Goal: Transaction & Acquisition: Purchase product/service

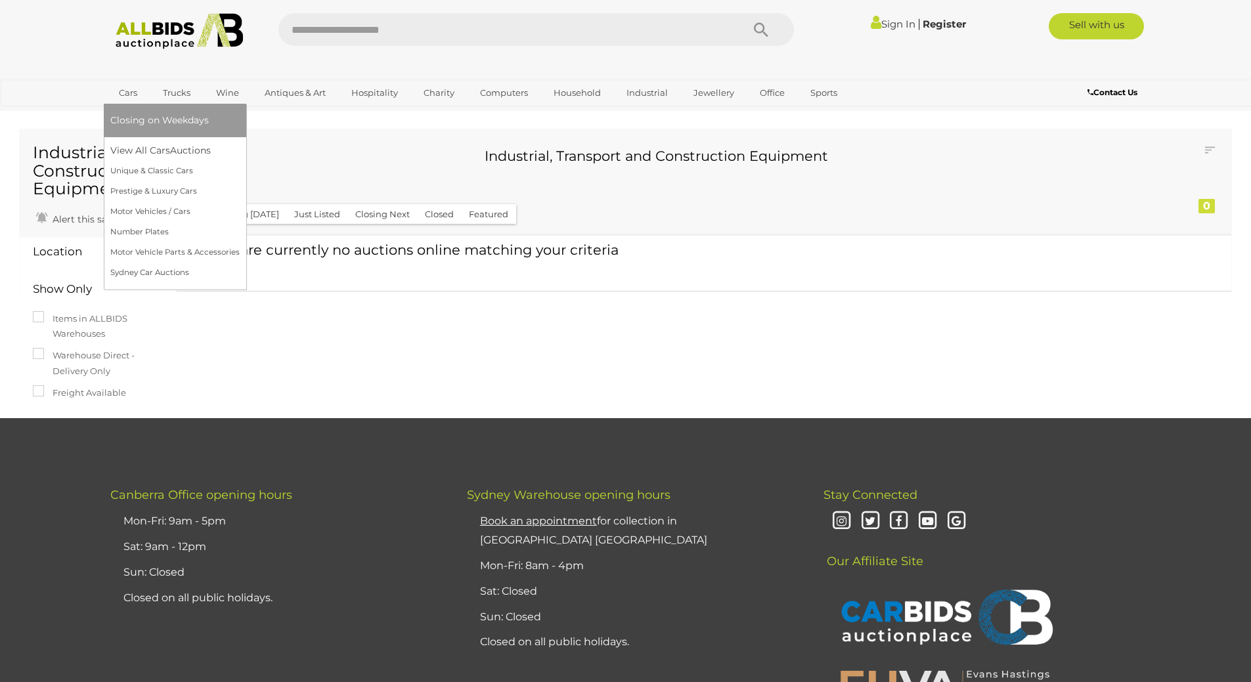
click at [135, 97] on link "Cars" at bounding box center [127, 93] width 35 height 22
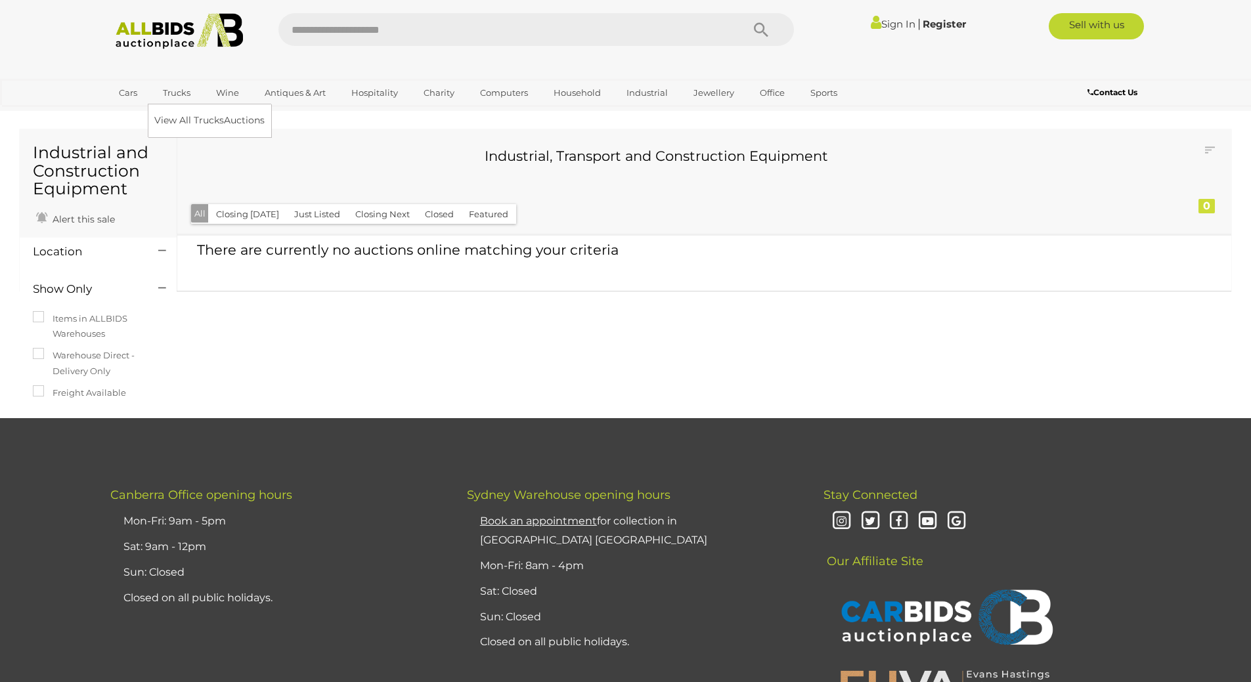
click at [179, 93] on link "Trucks" at bounding box center [176, 93] width 45 height 22
click at [172, 123] on link "View All Trucks Auctions" at bounding box center [212, 120] width 116 height 20
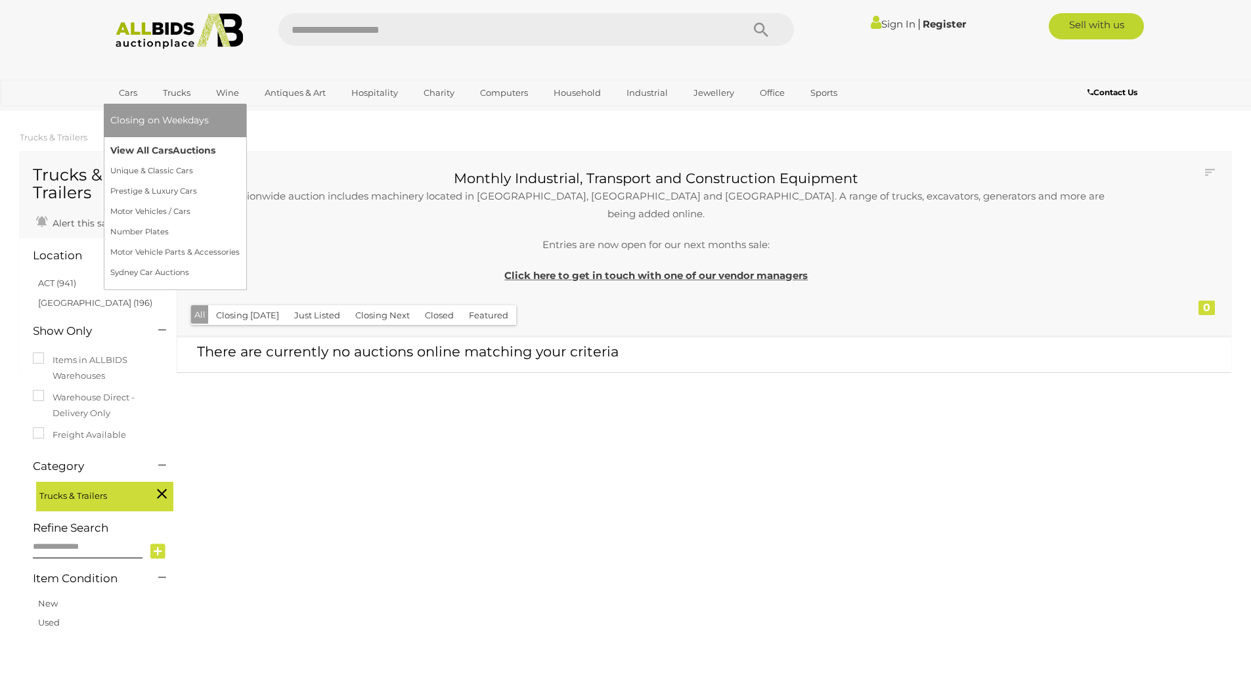
click at [142, 150] on link "View All Cars Auctions" at bounding box center [174, 150] width 129 height 20
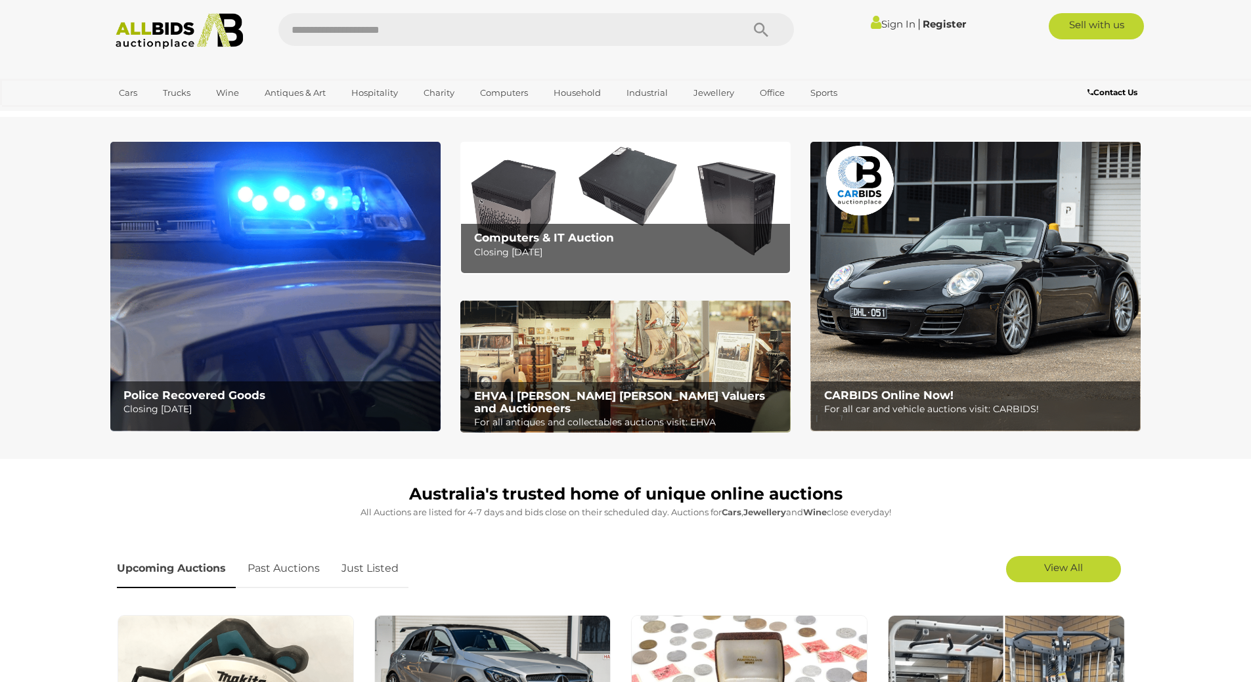
click at [274, 328] on img at bounding box center [275, 287] width 330 height 290
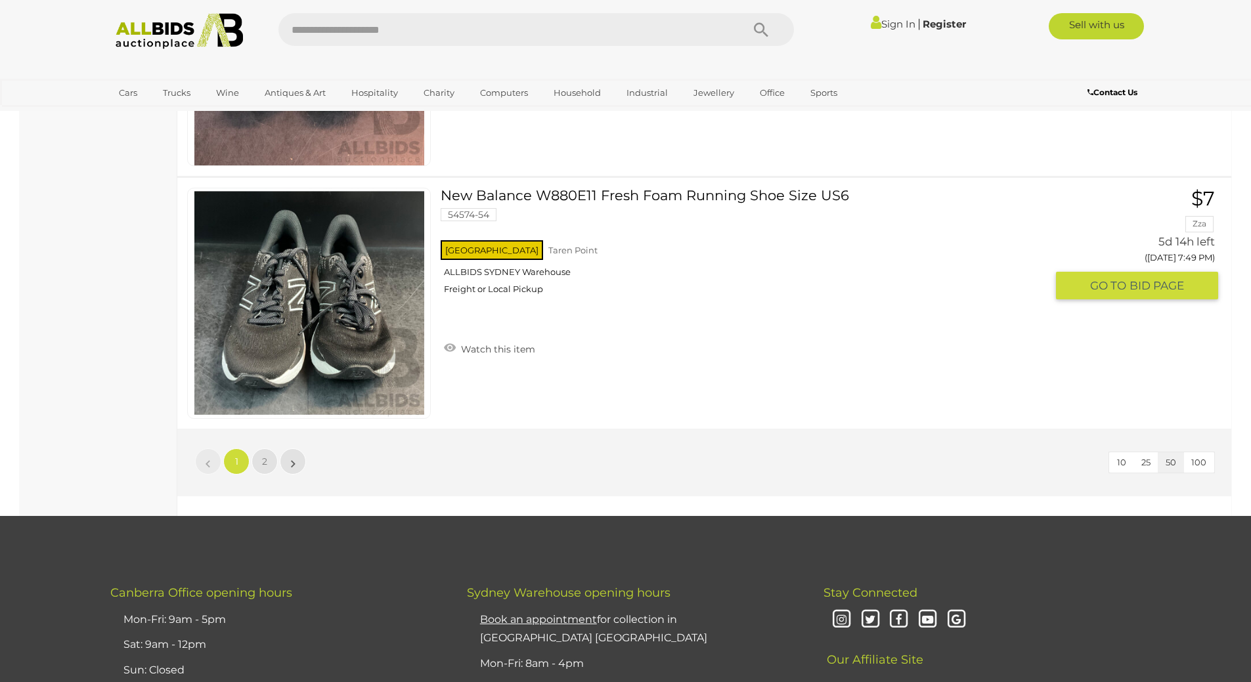
scroll to position [12604, 0]
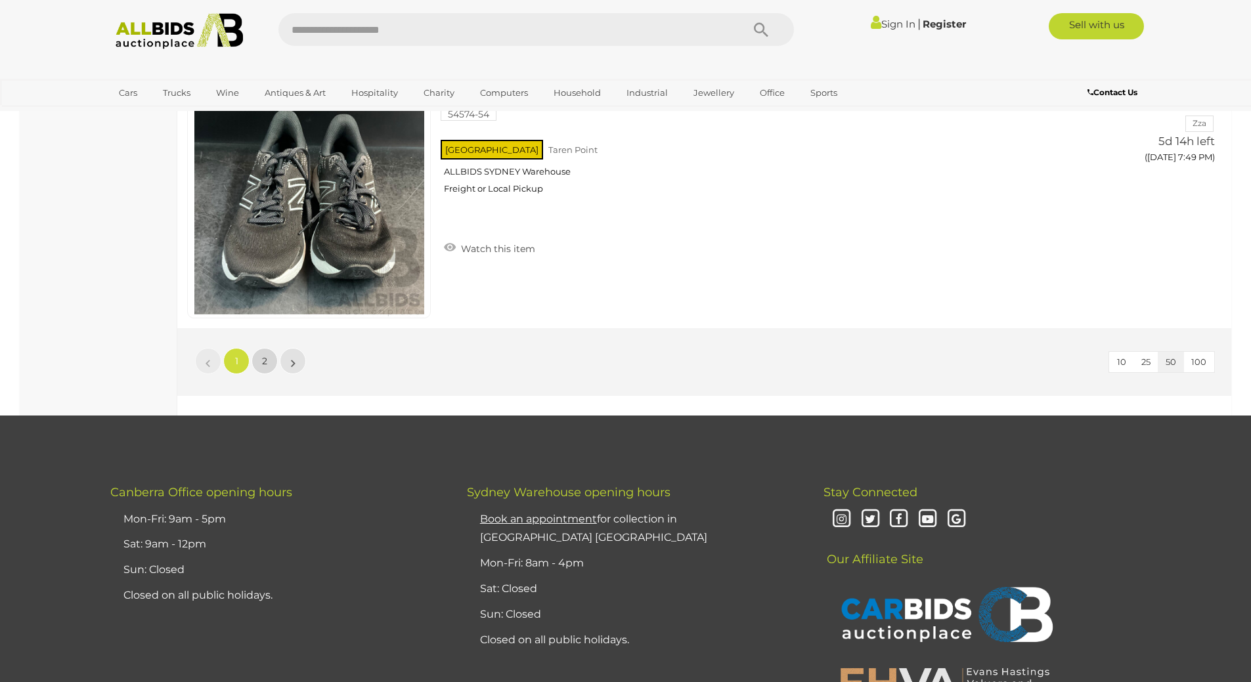
click at [260, 358] on link "2" at bounding box center [264, 361] width 26 height 26
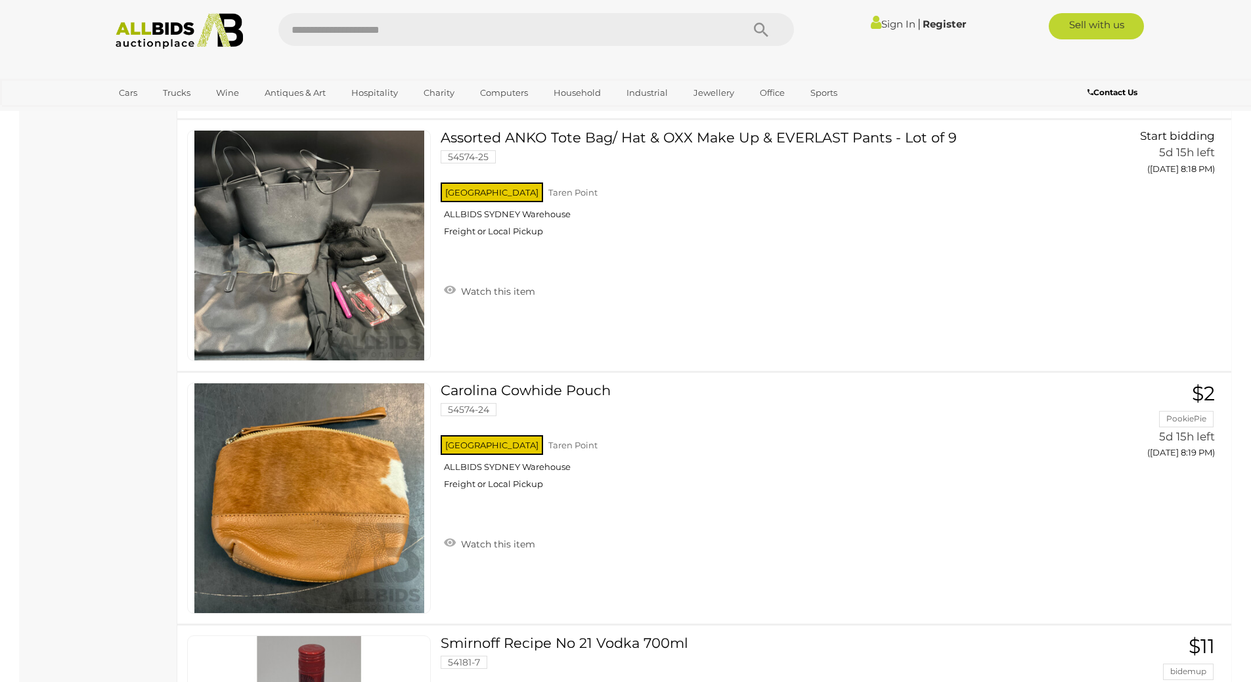
scroll to position [8239, 0]
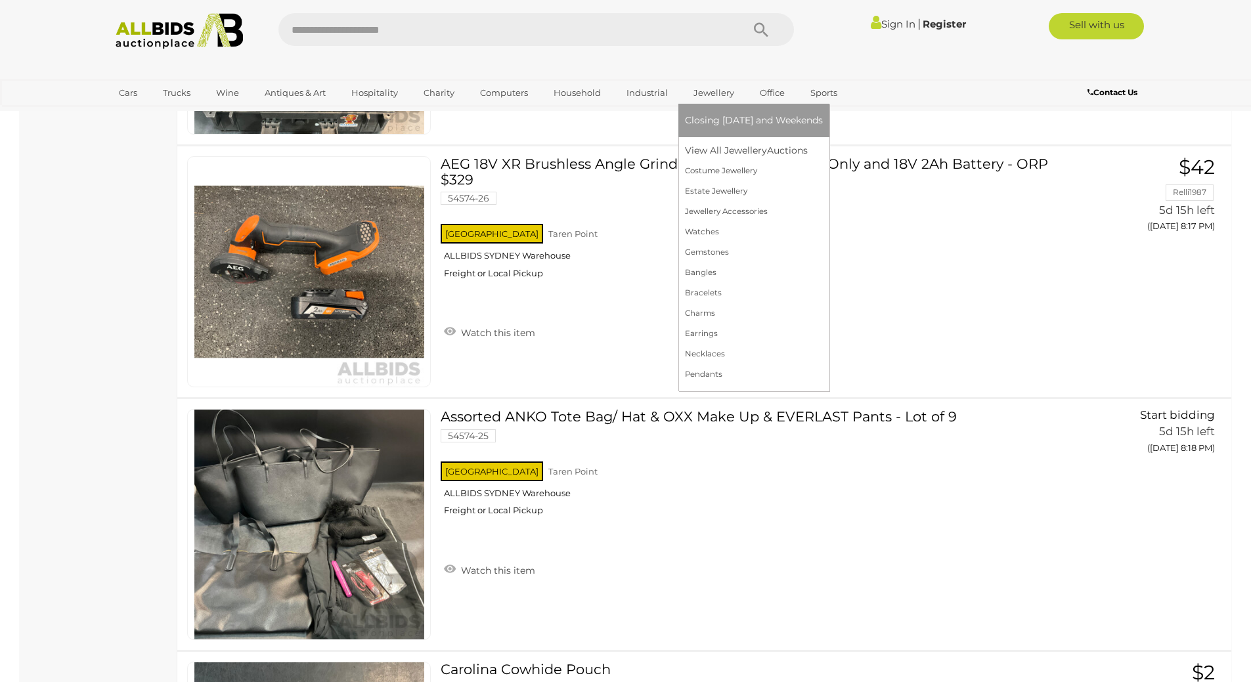
click at [711, 93] on link "Jewellery" at bounding box center [714, 93] width 58 height 22
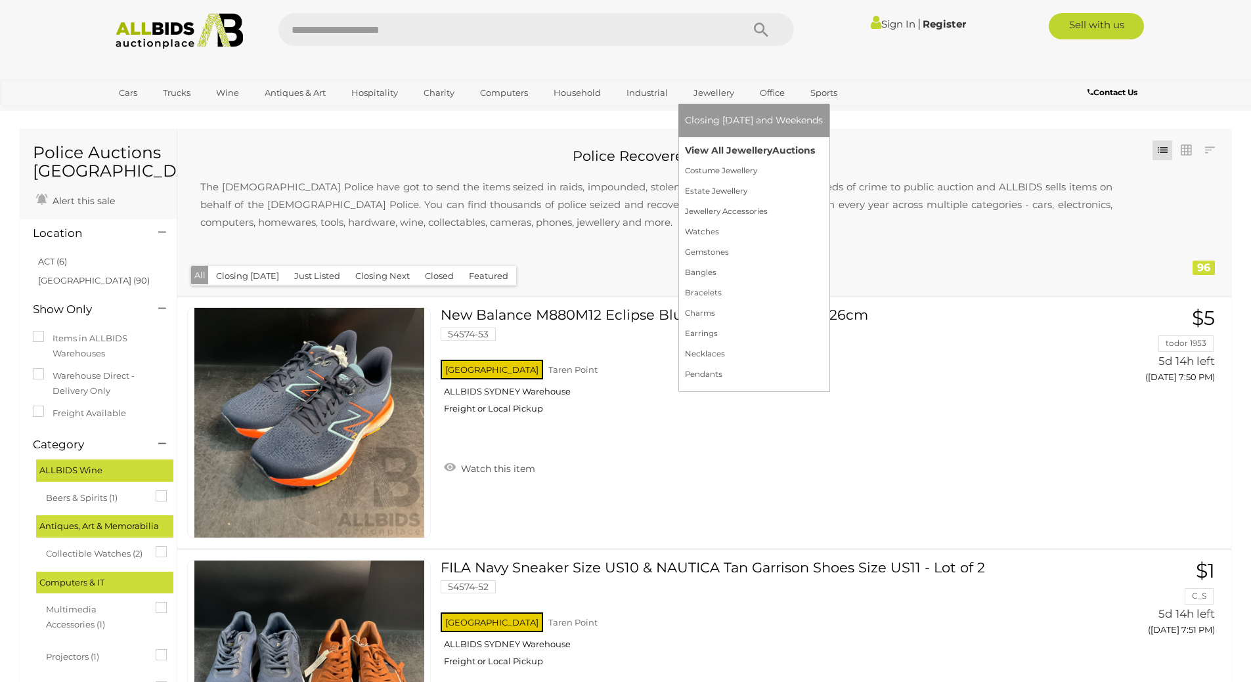
click at [708, 150] on link "View All Jewellery Auctions" at bounding box center [754, 150] width 138 height 20
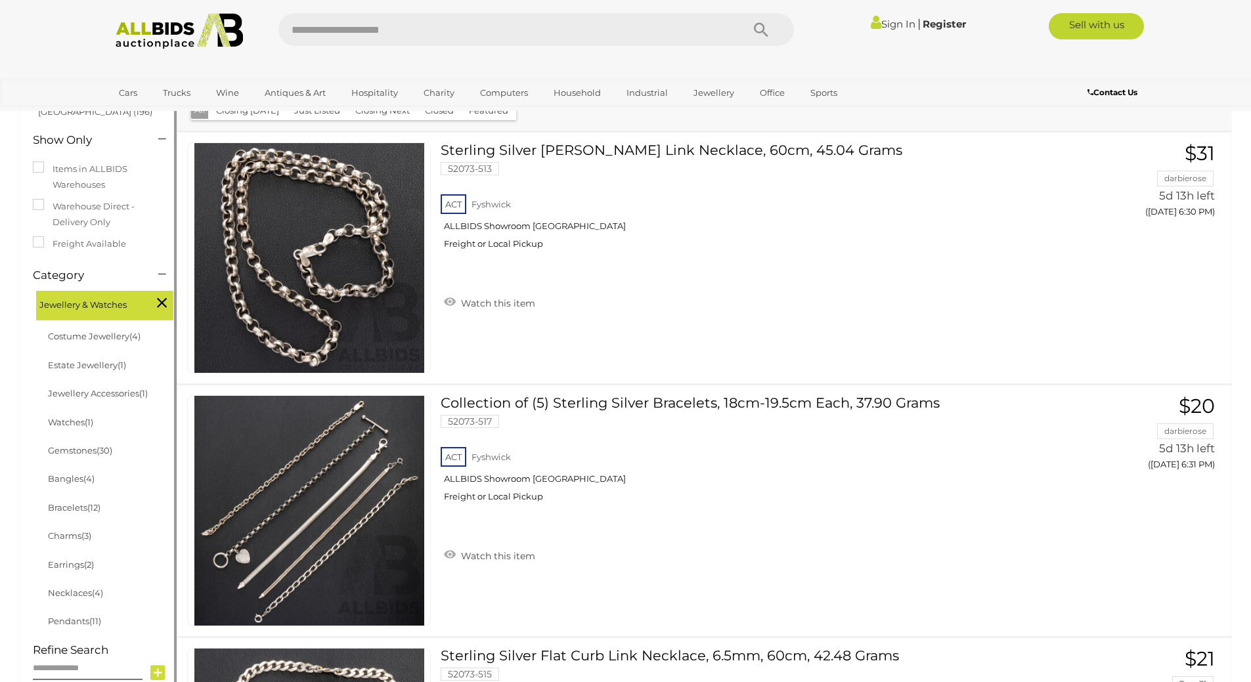
scroll to position [263, 0]
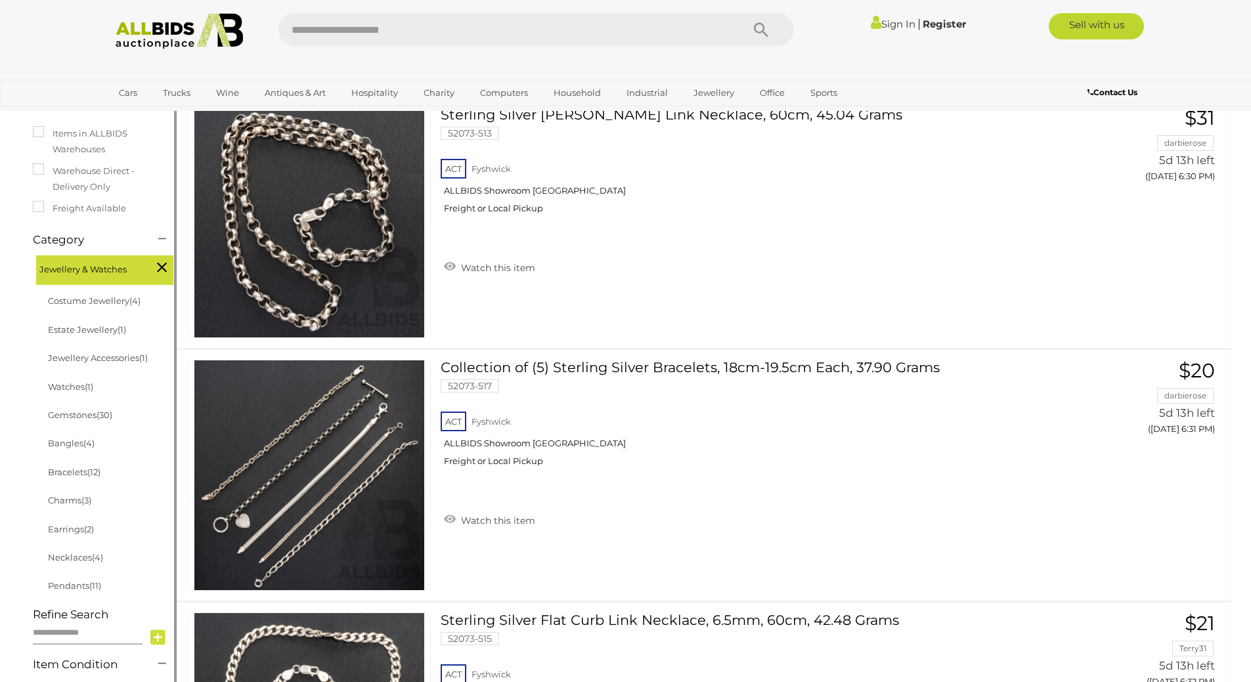
click at [97, 636] on input "text" at bounding box center [88, 633] width 110 height 23
type input "****"
click at [154, 637] on icon at bounding box center [157, 638] width 15 height 20
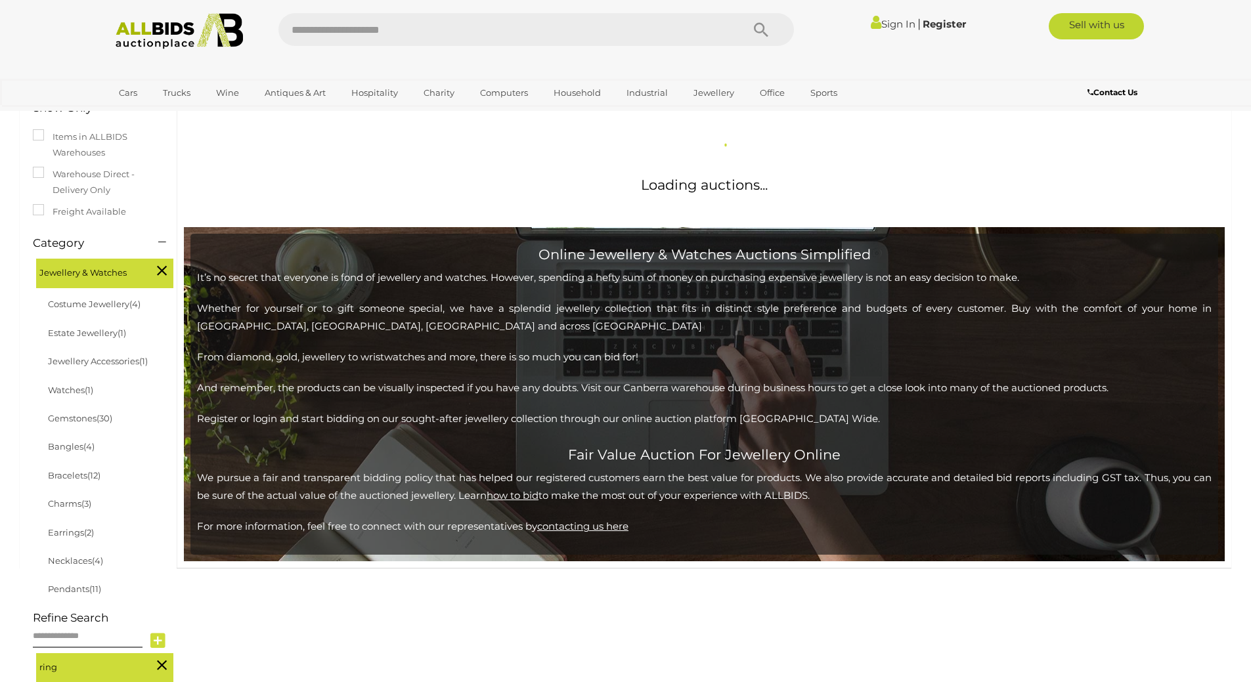
scroll to position [292, 0]
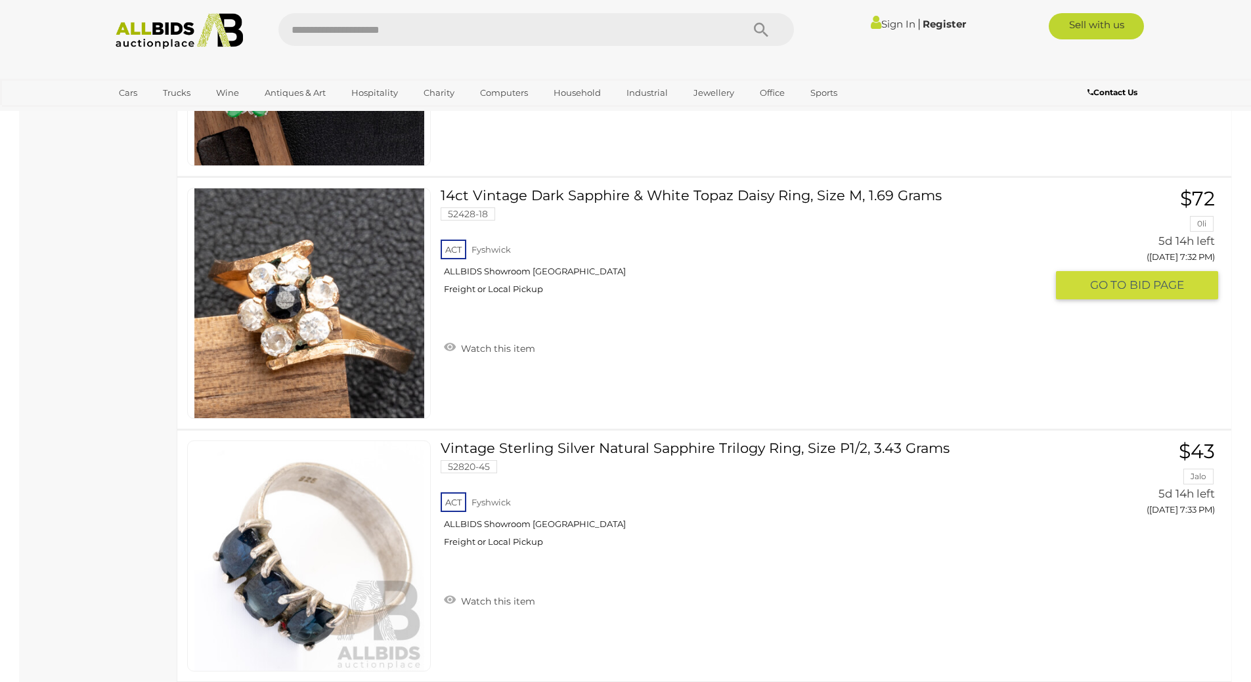
scroll to position [1671, 0]
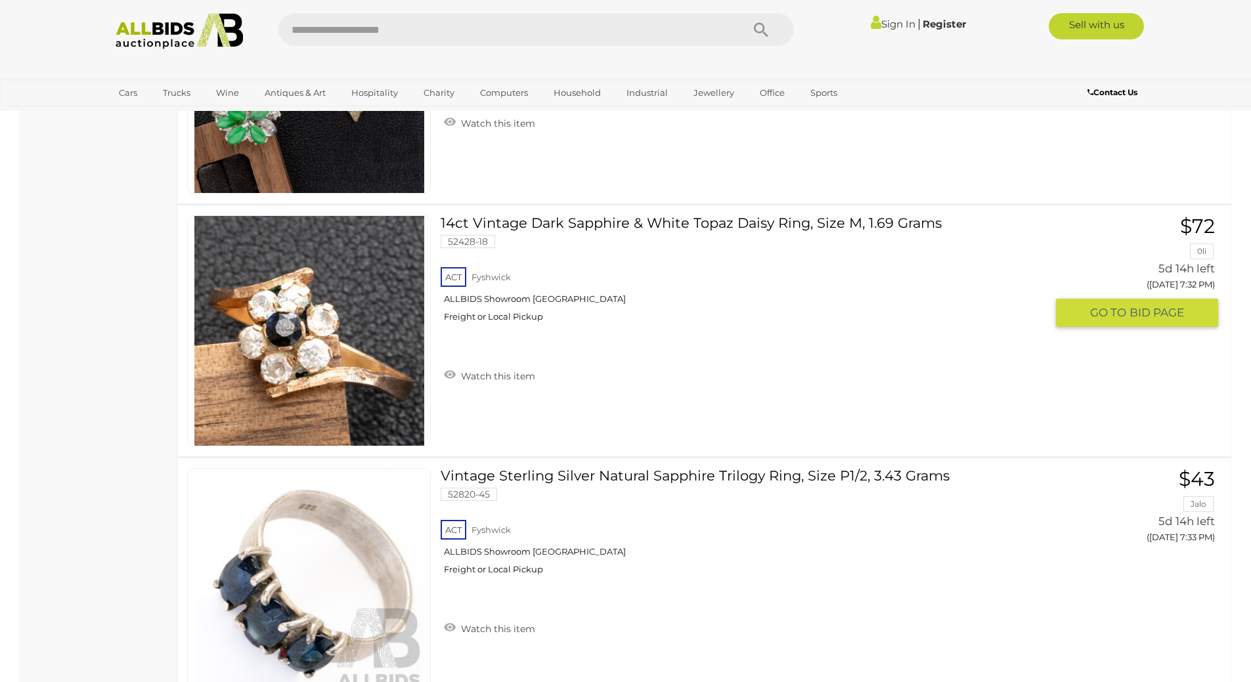
click at [303, 330] on img at bounding box center [309, 331] width 230 height 230
